Goal: Task Accomplishment & Management: Manage account settings

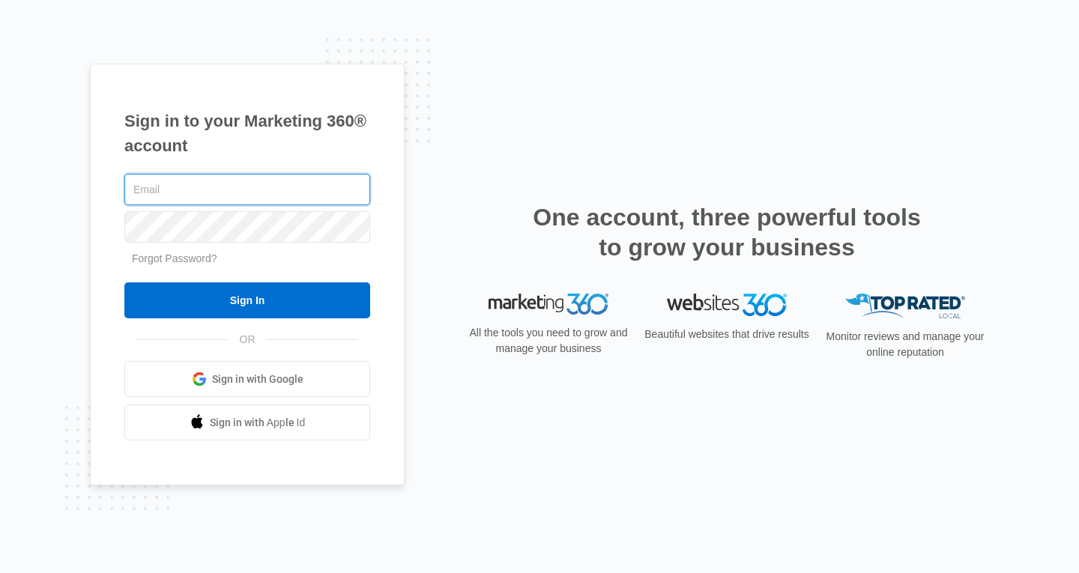
type input "[EMAIL_ADDRESS][DOMAIN_NAME]"
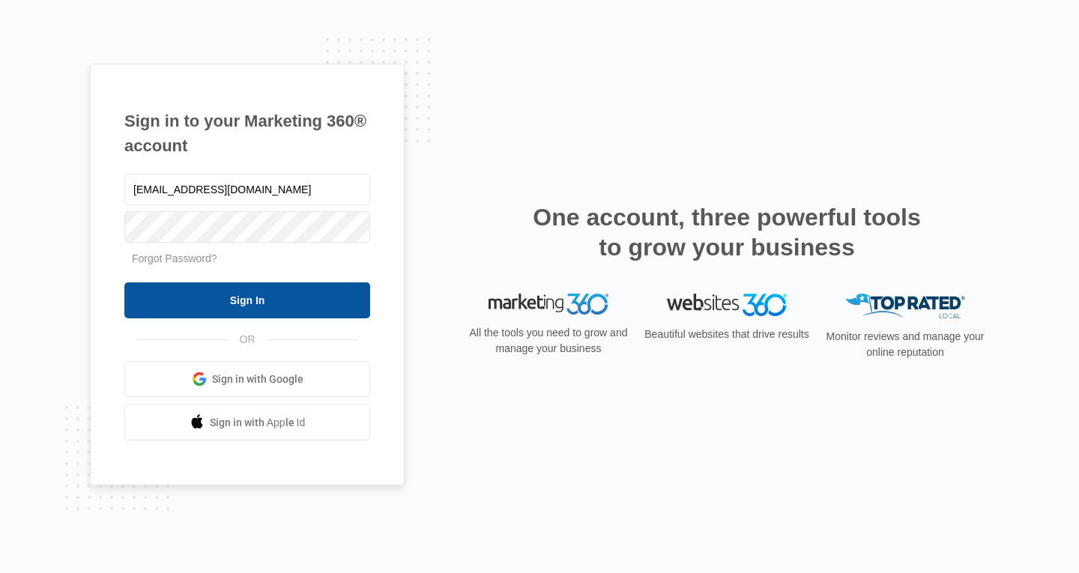
click at [250, 303] on input "Sign In" at bounding box center [247, 301] width 246 height 36
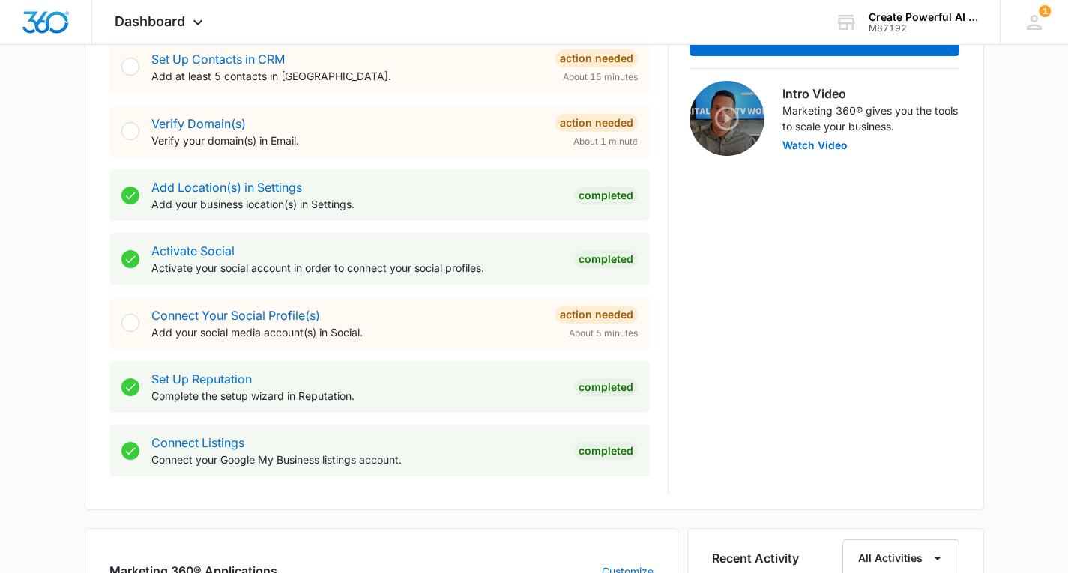
scroll to position [525, 0]
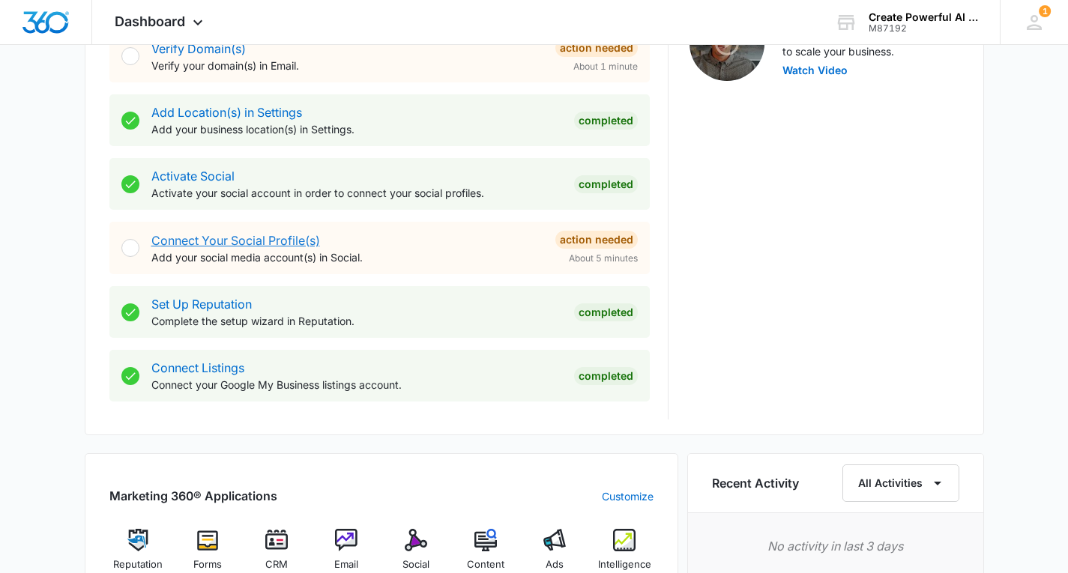
click at [220, 238] on link "Connect Your Social Profile(s)" at bounding box center [235, 240] width 169 height 15
